Goal: Check status: Check status

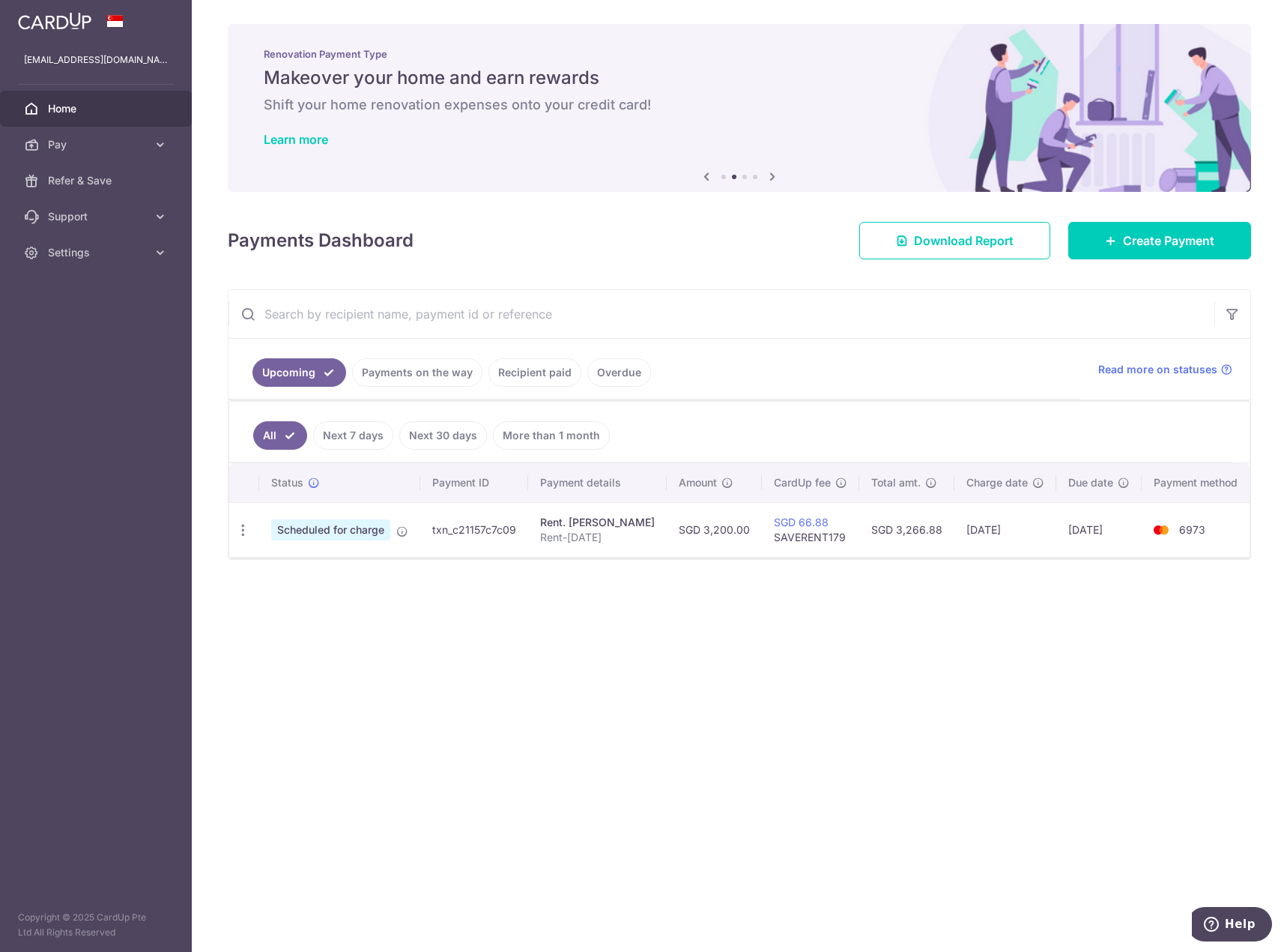
click at [405, 382] on link "Payments on the way" at bounding box center [417, 372] width 130 height 29
click at [516, 371] on link "Recipient paid" at bounding box center [535, 372] width 93 height 29
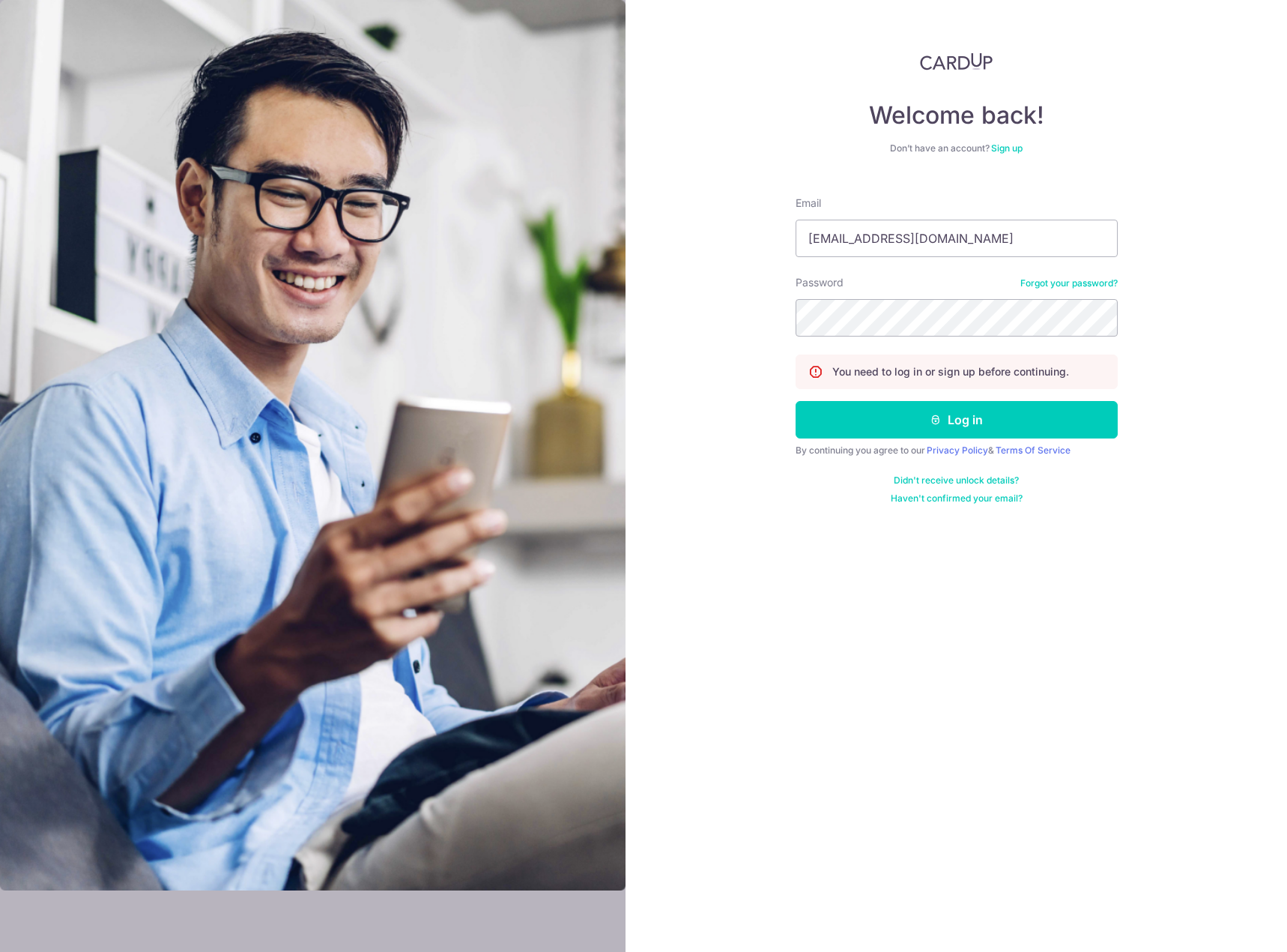
click at [968, 433] on button "Log in" at bounding box center [957, 420] width 322 height 37
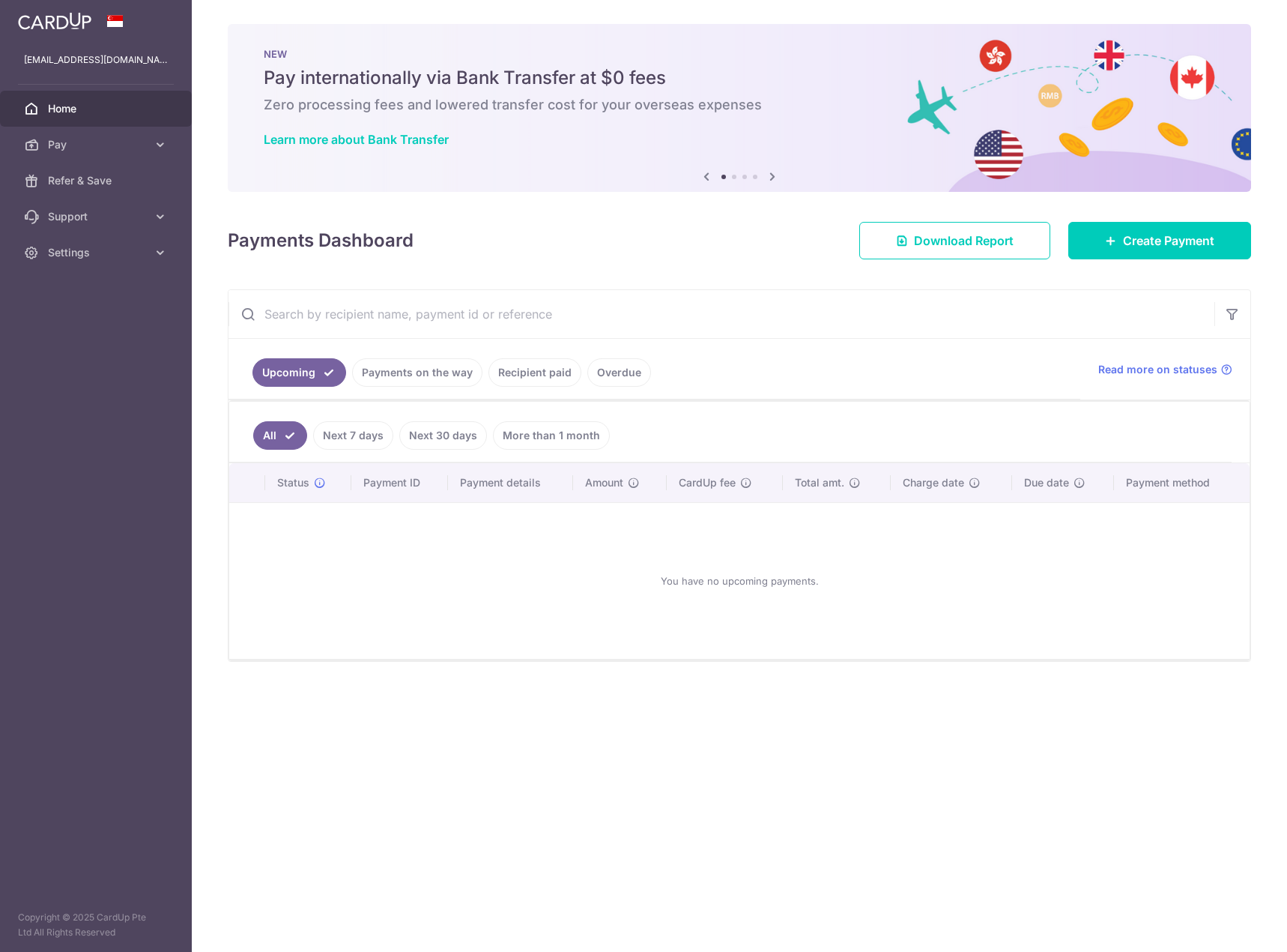
click at [406, 373] on link "Payments on the way" at bounding box center [417, 372] width 130 height 29
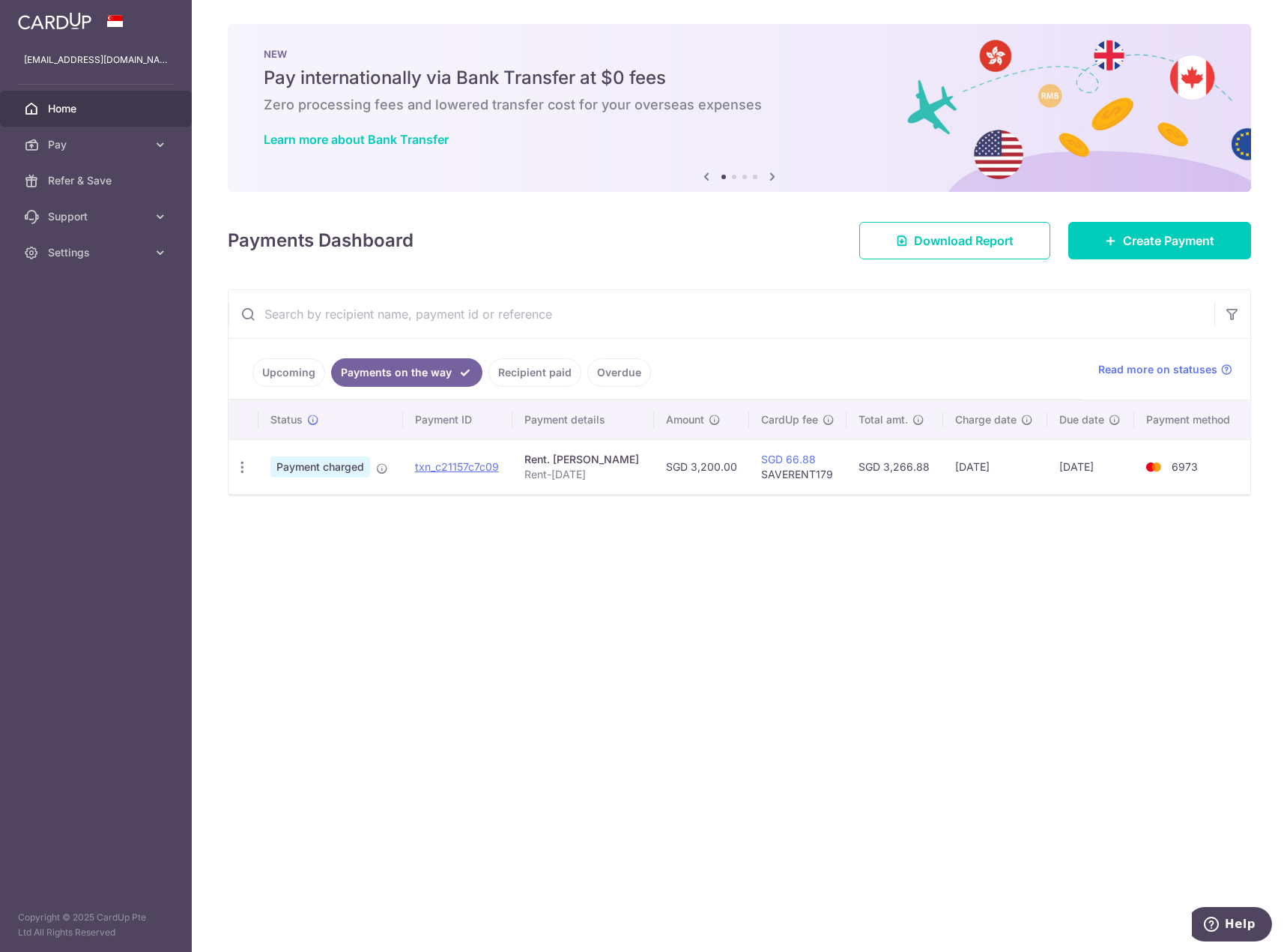
click at [521, 371] on link "Recipient paid" at bounding box center [535, 372] width 93 height 29
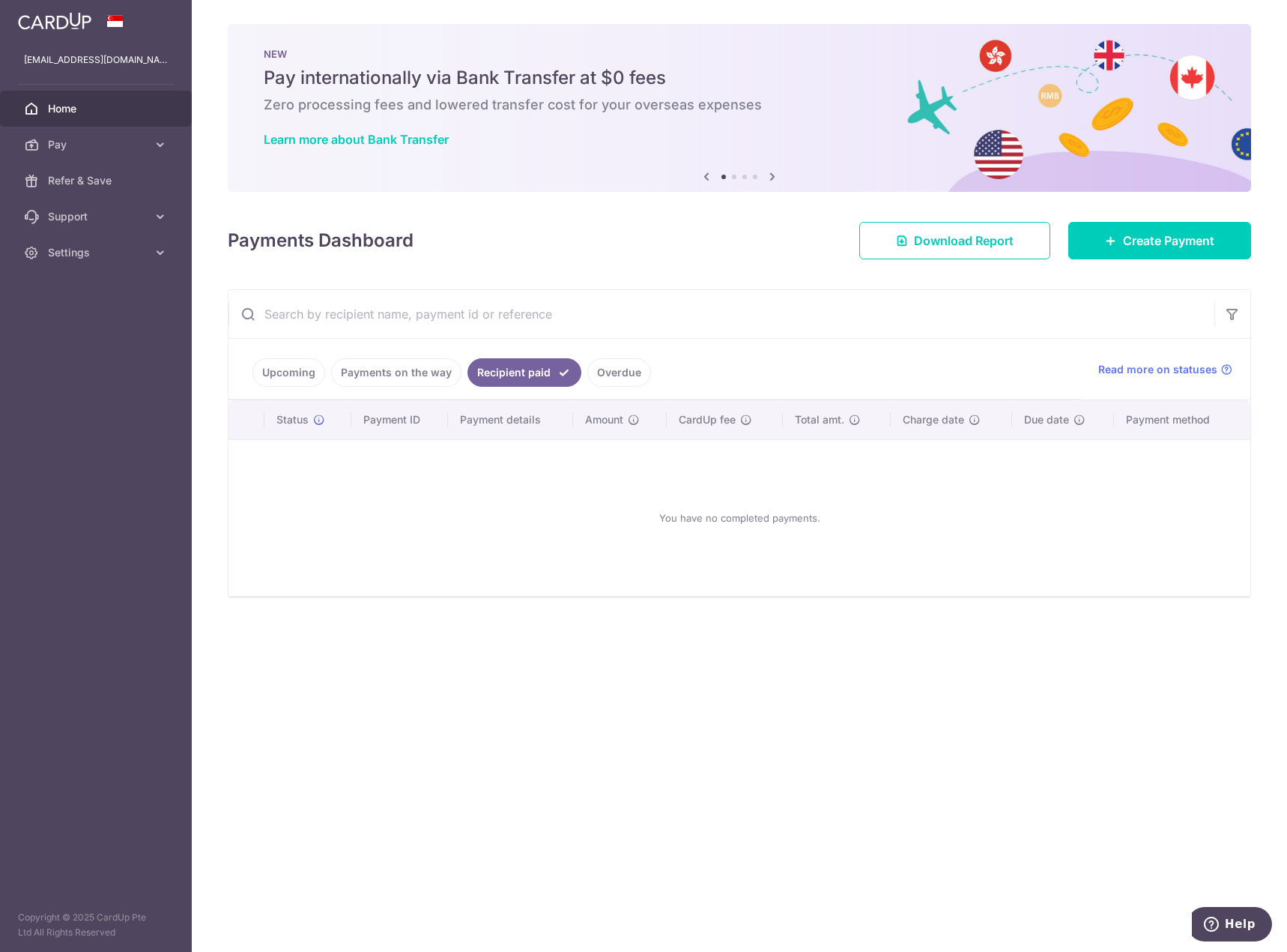
click at [771, 175] on icon at bounding box center [771, 177] width 18 height 19
